Goal: Transaction & Acquisition: Download file/media

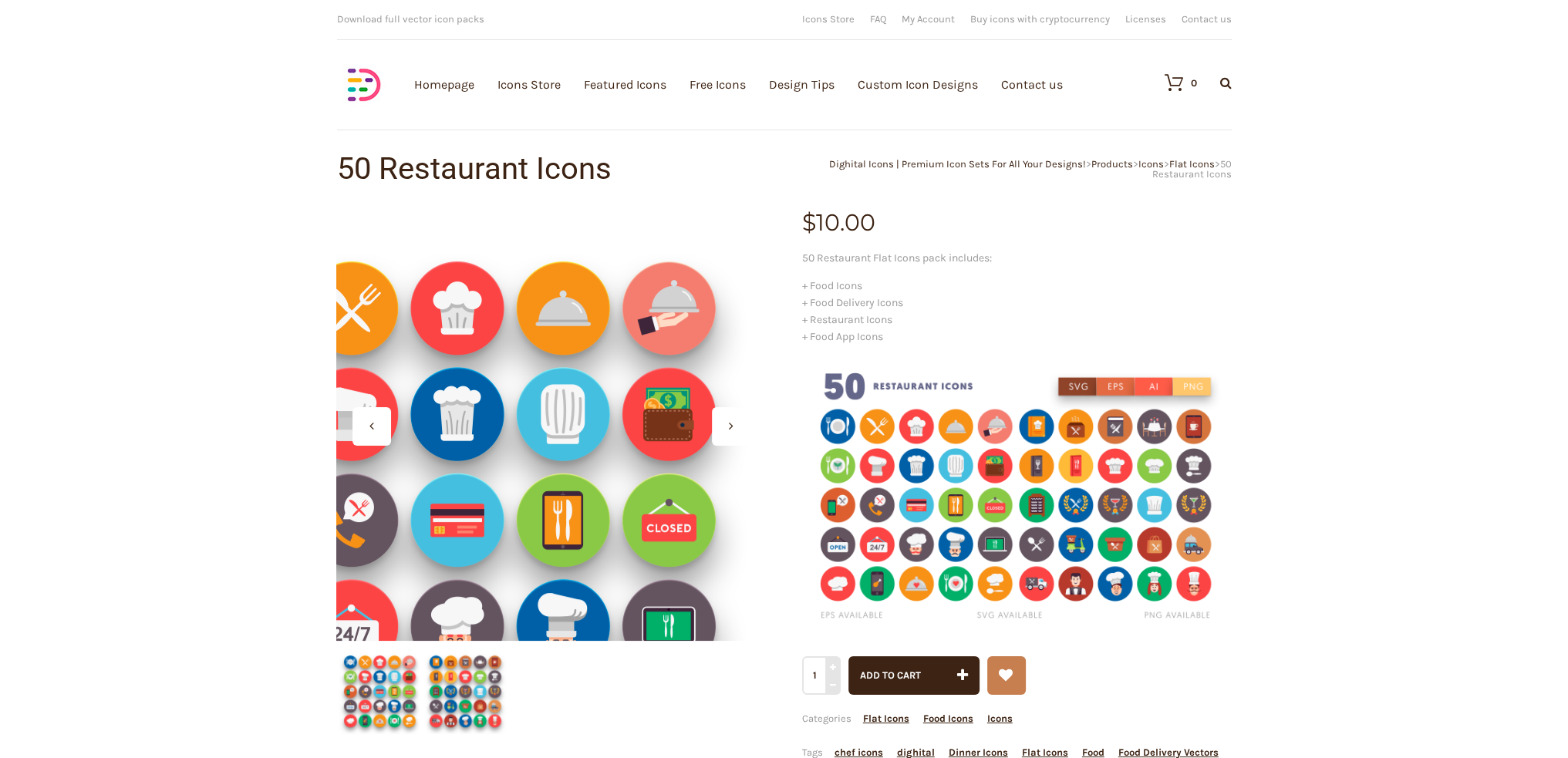
click at [685, 296] on div at bounding box center [551, 426] width 430 height 430
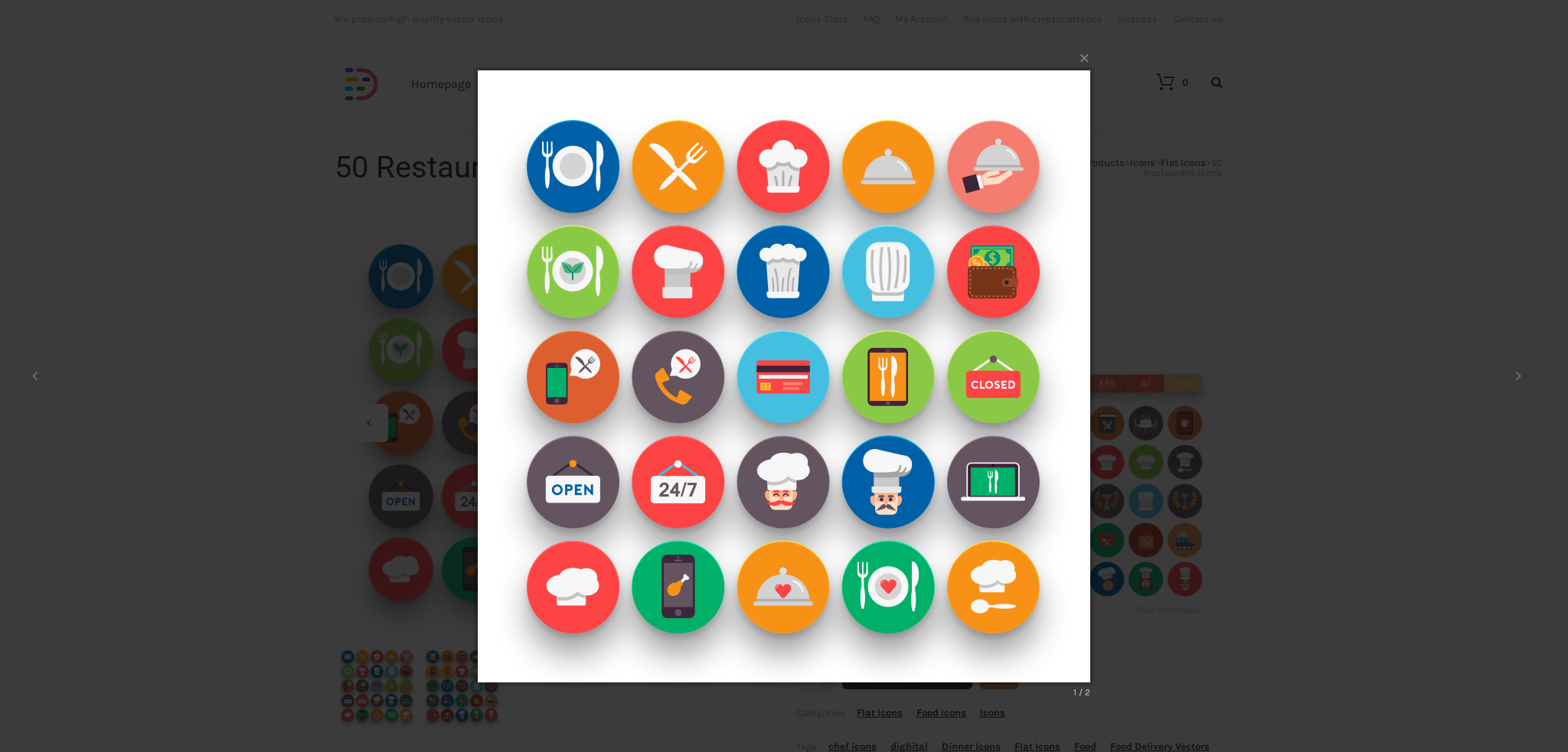
click at [1015, 264] on img at bounding box center [784, 376] width 613 height 674
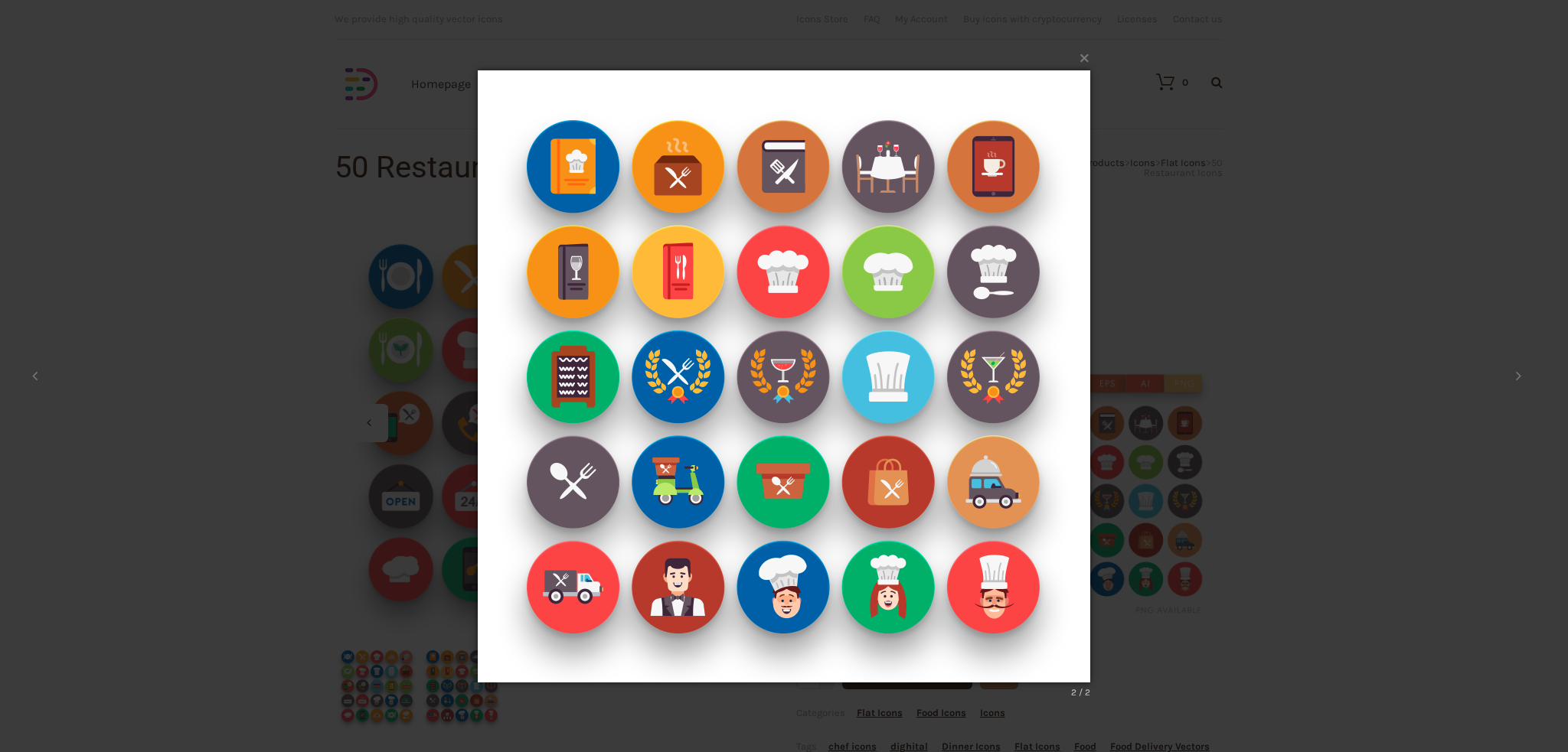
click at [1015, 264] on img at bounding box center [784, 376] width 613 height 674
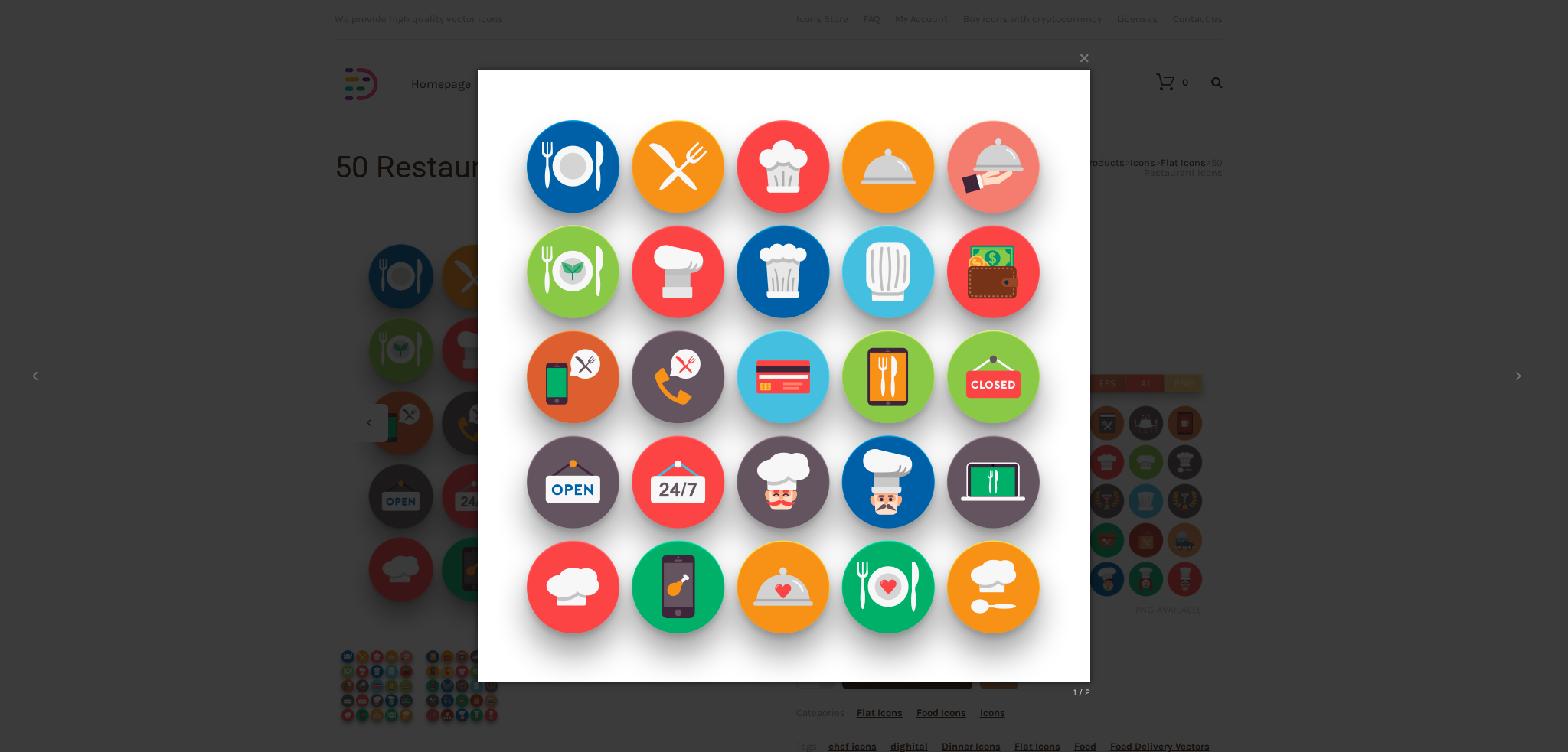
click at [1015, 264] on img at bounding box center [784, 376] width 613 height 674
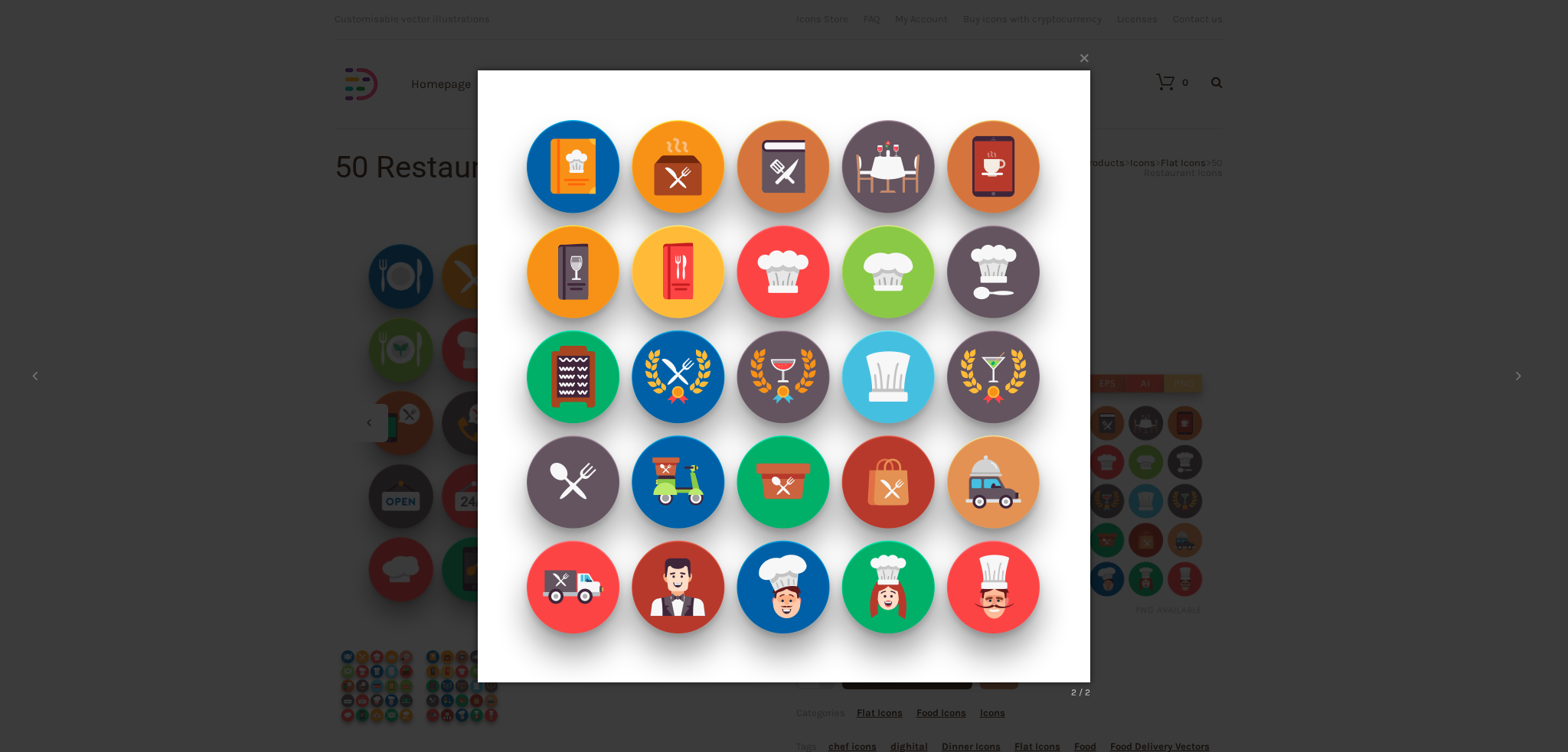
click at [1050, 210] on img at bounding box center [784, 376] width 613 height 674
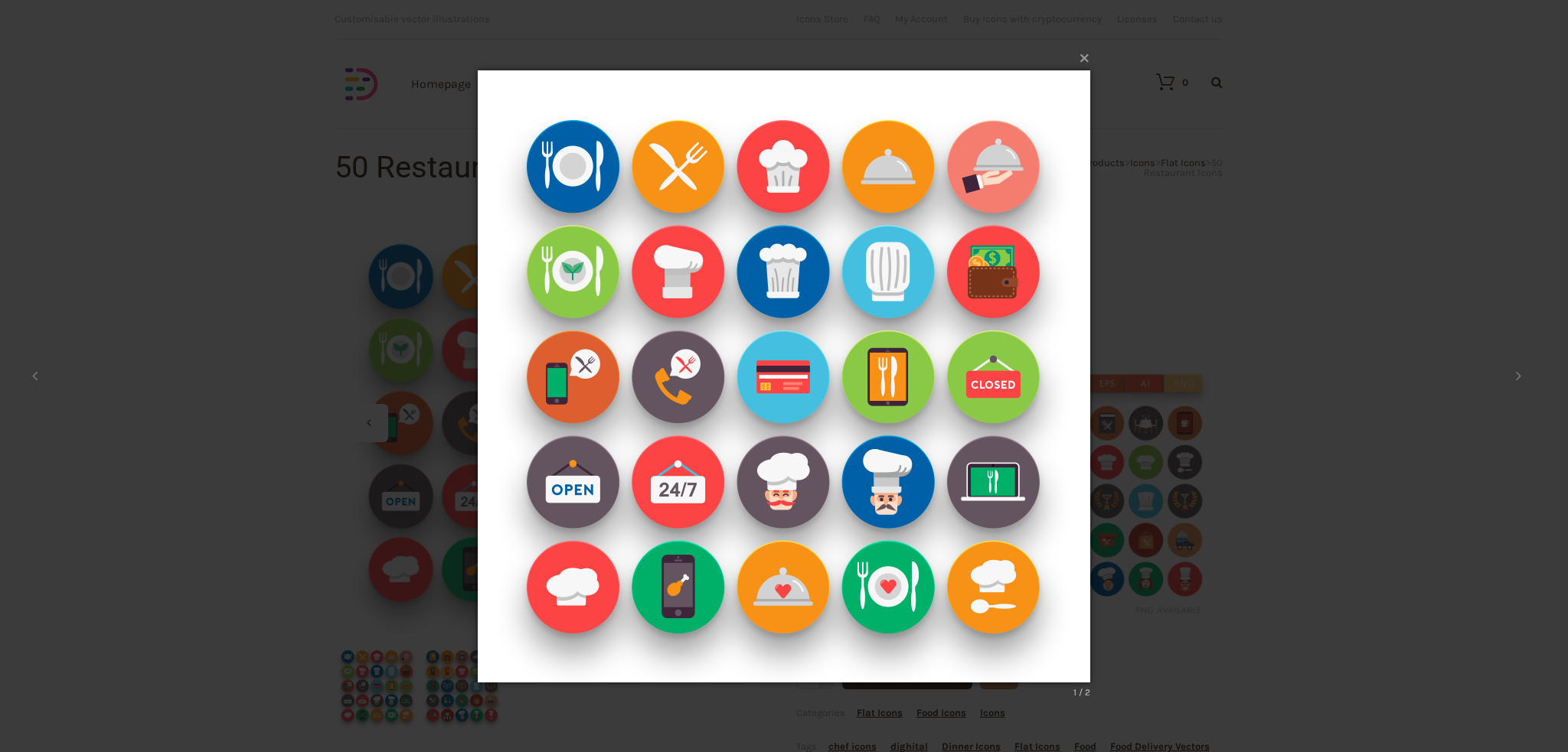
click at [1081, 58] on button "×" at bounding box center [789, 56] width 613 height 33
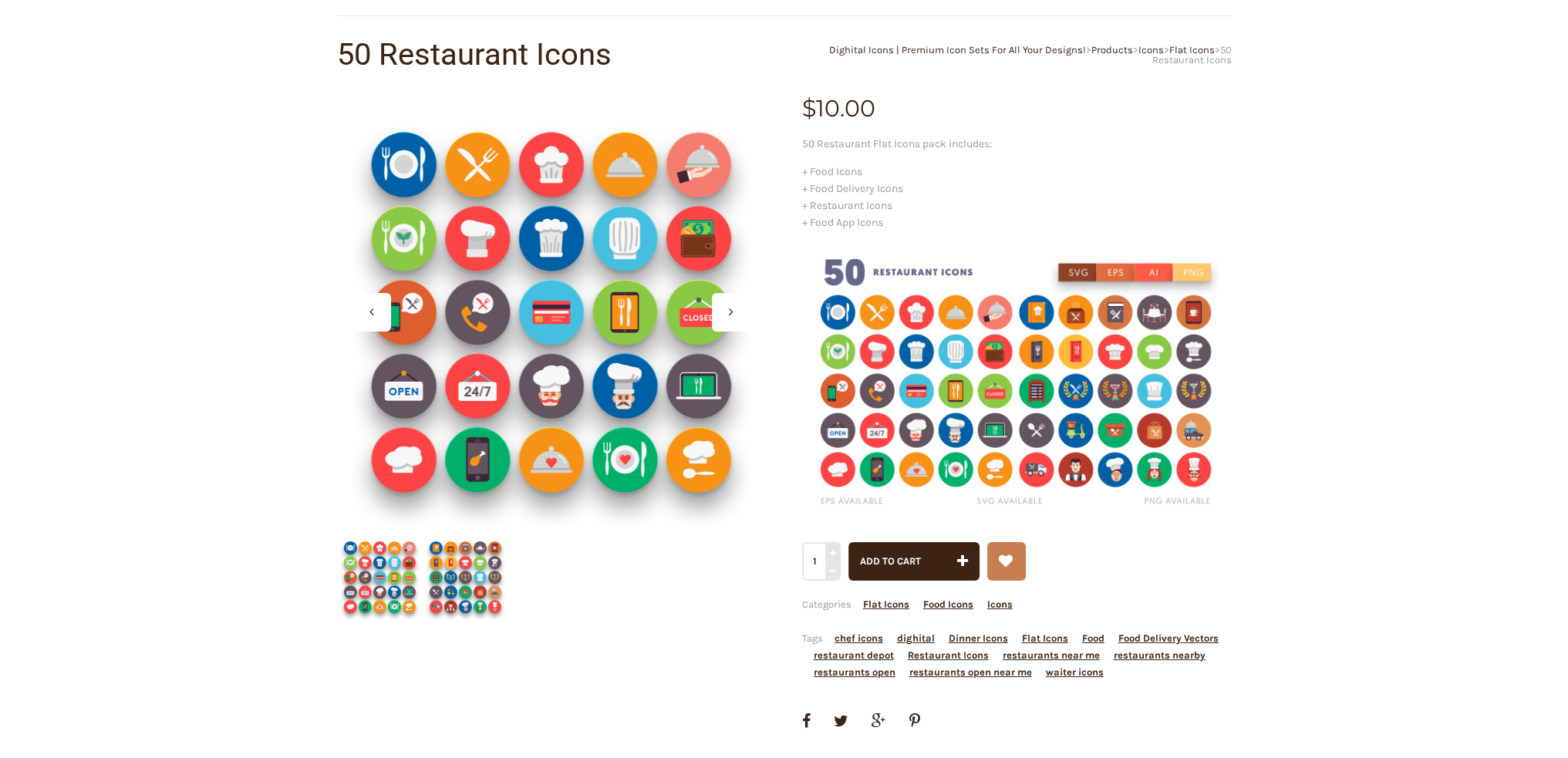
scroll to position [154, 0]
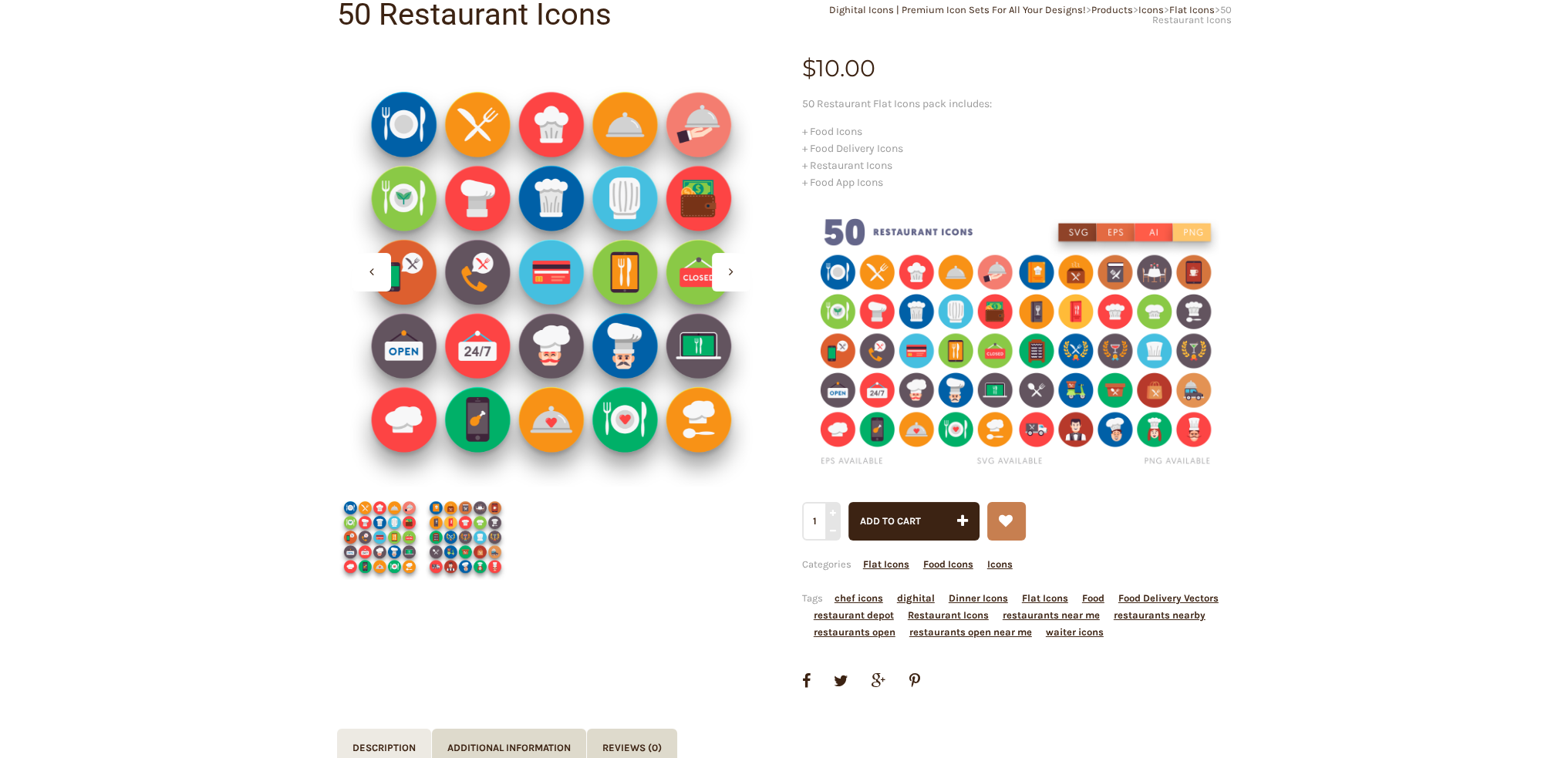
click at [1061, 364] on img at bounding box center [1017, 340] width 430 height 276
click at [1047, 330] on img at bounding box center [1017, 340] width 430 height 276
click at [994, 262] on img at bounding box center [1017, 340] width 430 height 276
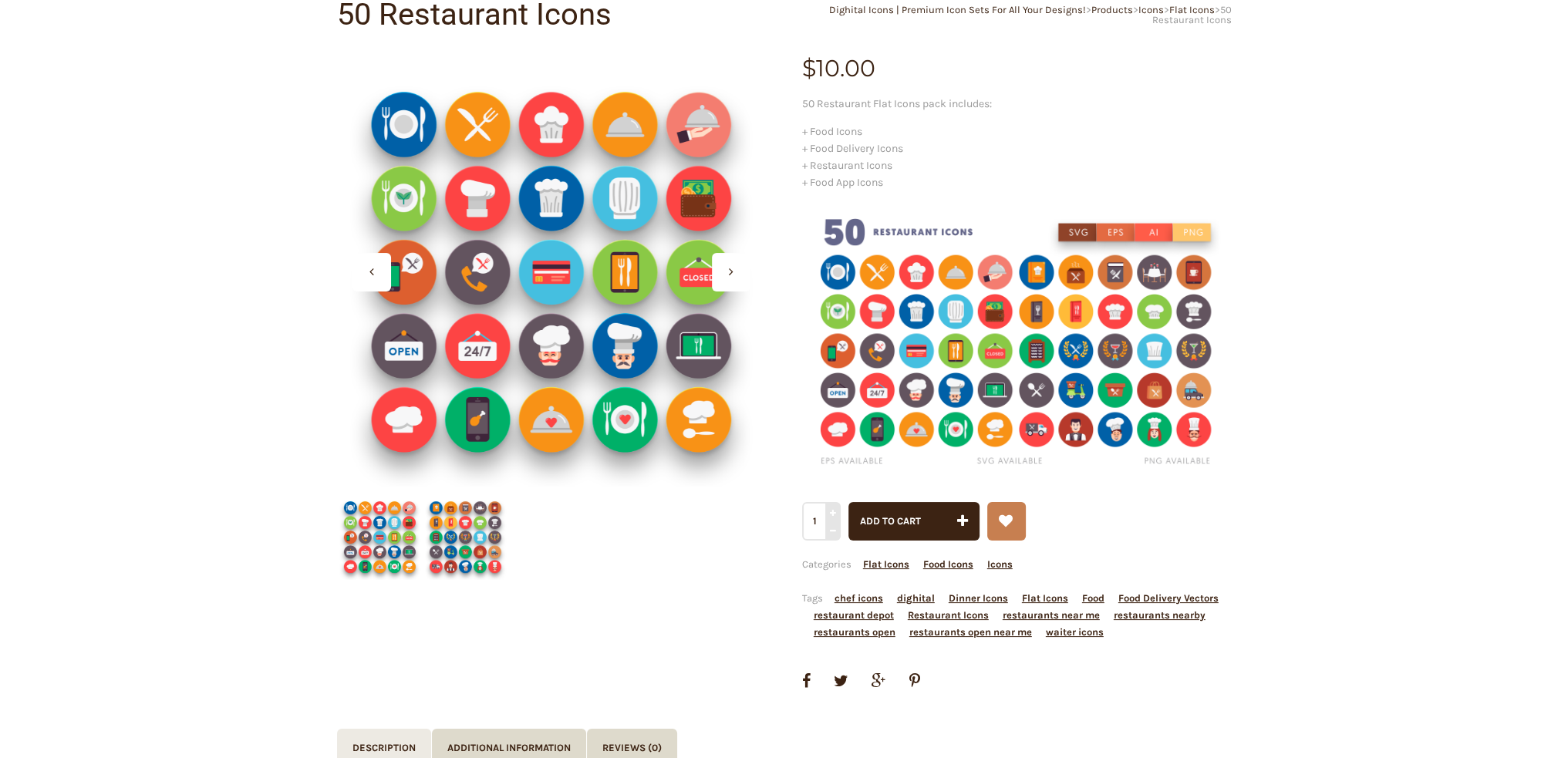
click at [994, 262] on img at bounding box center [1017, 340] width 430 height 276
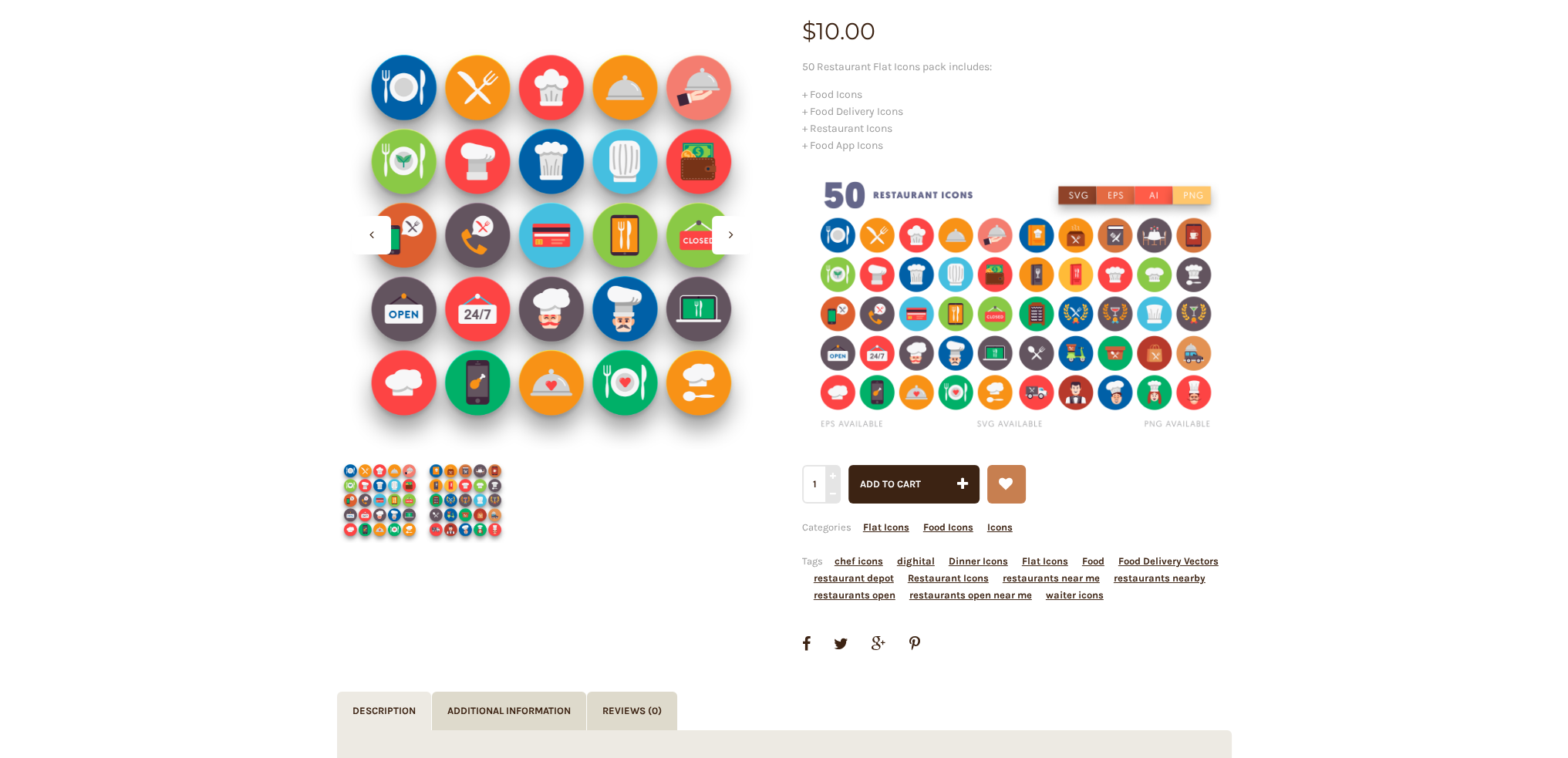
scroll to position [77, 0]
